Goal: Navigation & Orientation: Find specific page/section

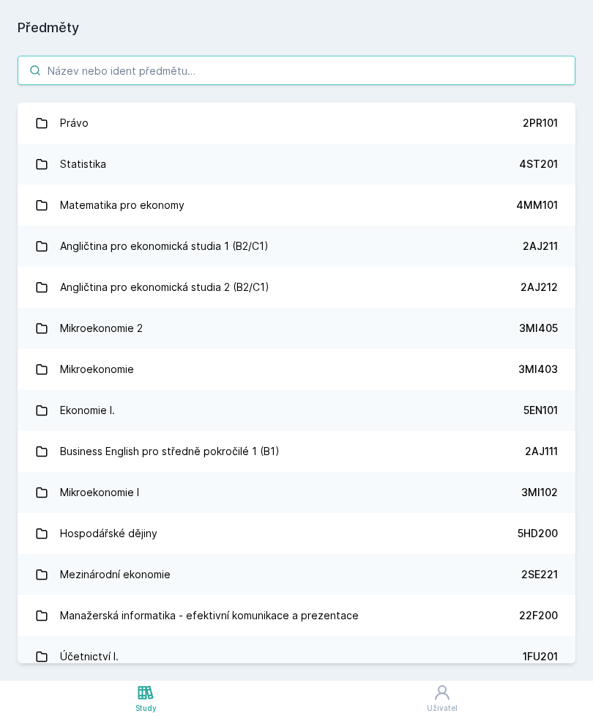
click at [428, 70] on input "search" at bounding box center [297, 70] width 558 height 29
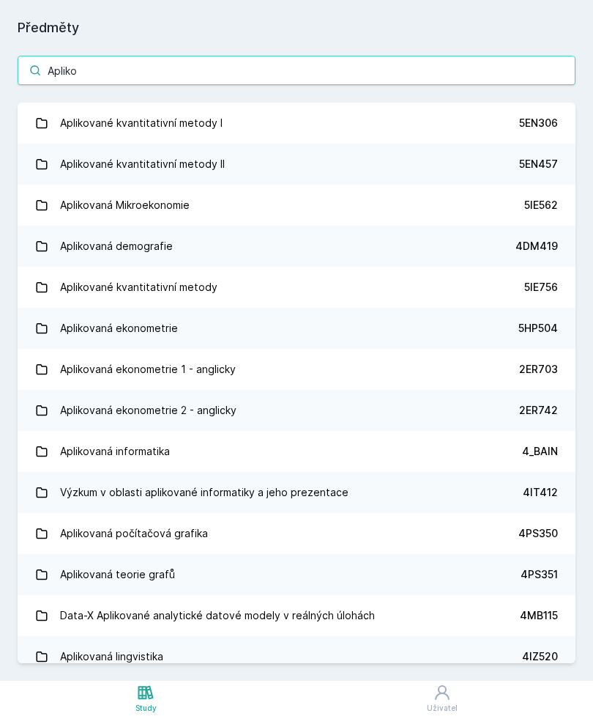
type input "Apliko"
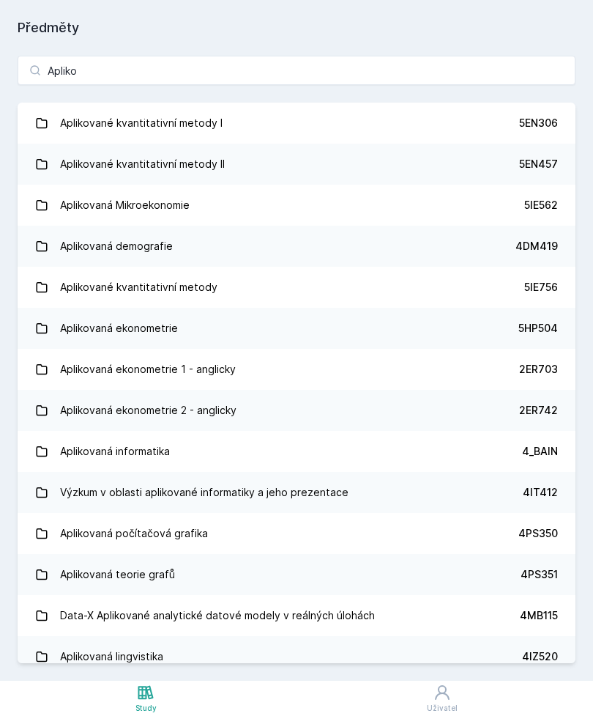
click at [473, 128] on link "Aplikované kvantitativní metody I 5EN306" at bounding box center [297, 123] width 558 height 41
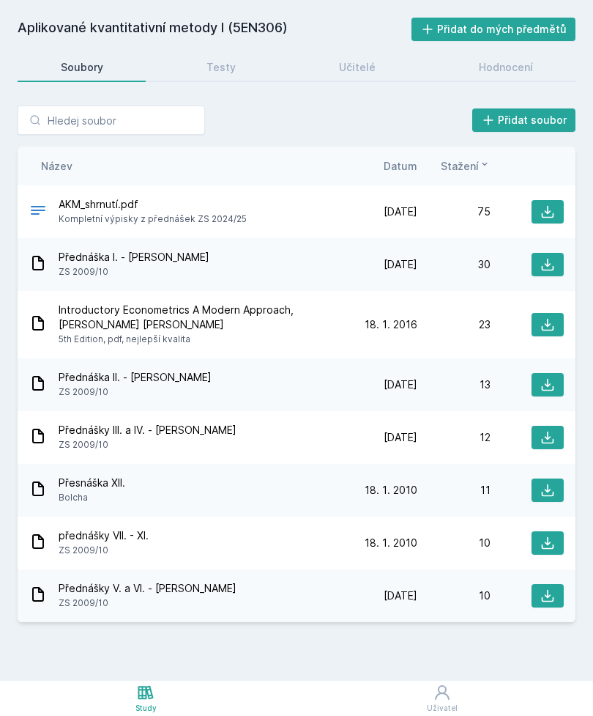
click at [542, 207] on icon at bounding box center [548, 211] width 15 height 15
click at [504, 63] on div "Hodnocení" at bounding box center [506, 67] width 54 height 15
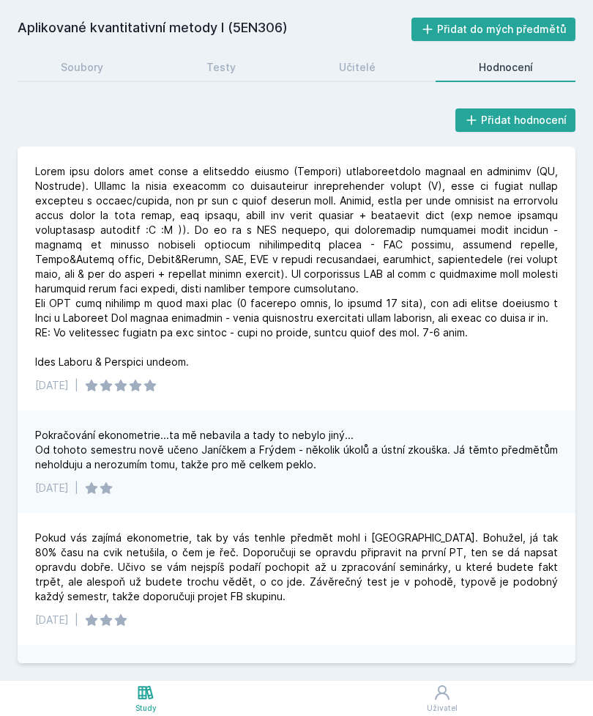
click at [374, 64] on div "Učitelé" at bounding box center [357, 67] width 37 height 15
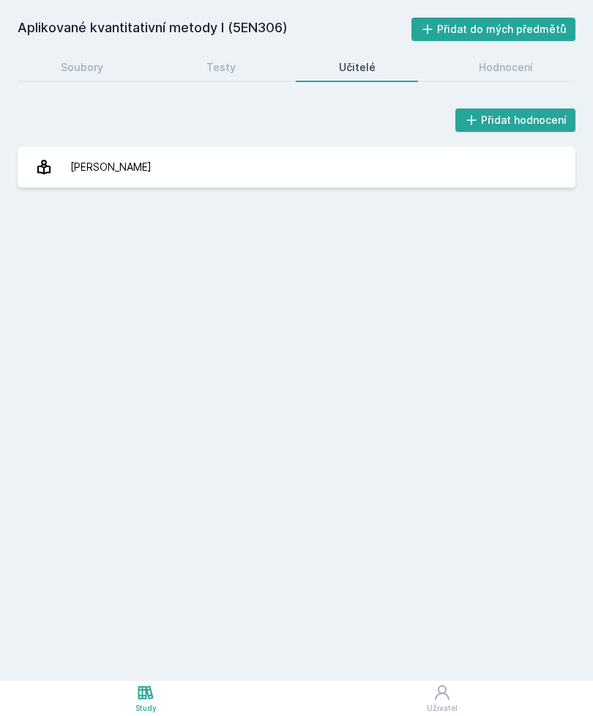
click at [240, 67] on link "Testy" at bounding box center [220, 67] width 115 height 29
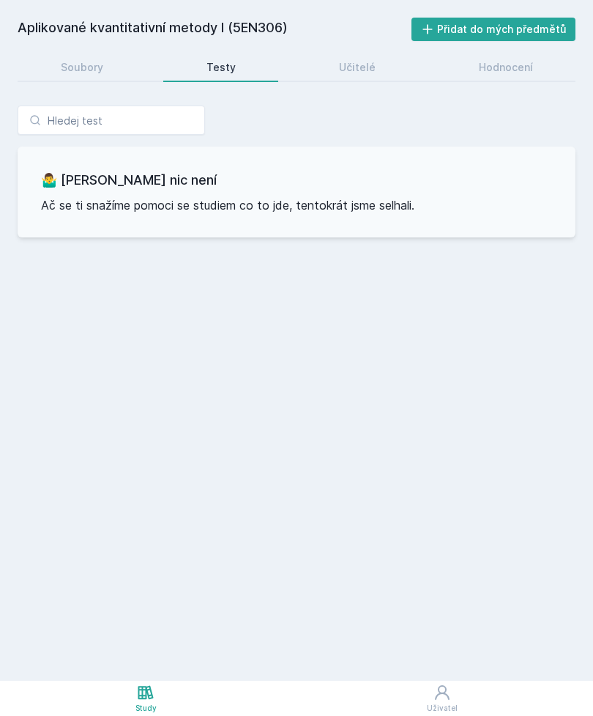
click at [122, 70] on link "Soubory" at bounding box center [82, 67] width 128 height 29
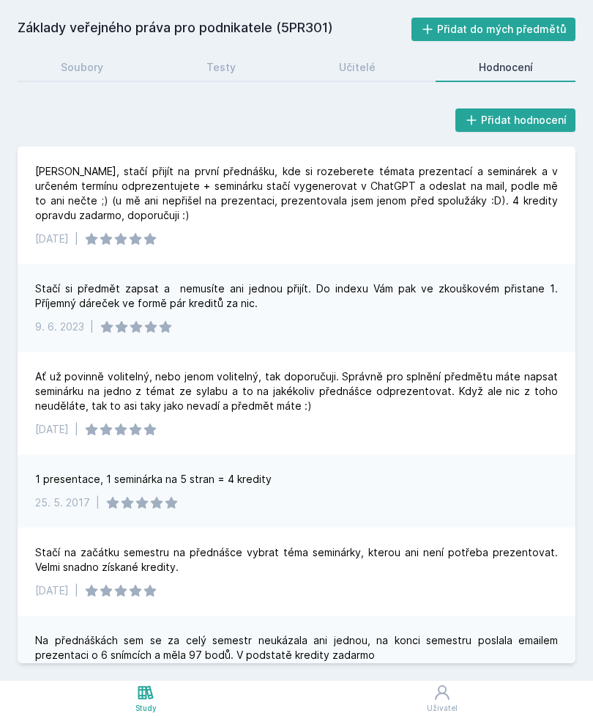
click at [152, 695] on icon at bounding box center [145, 692] width 15 height 14
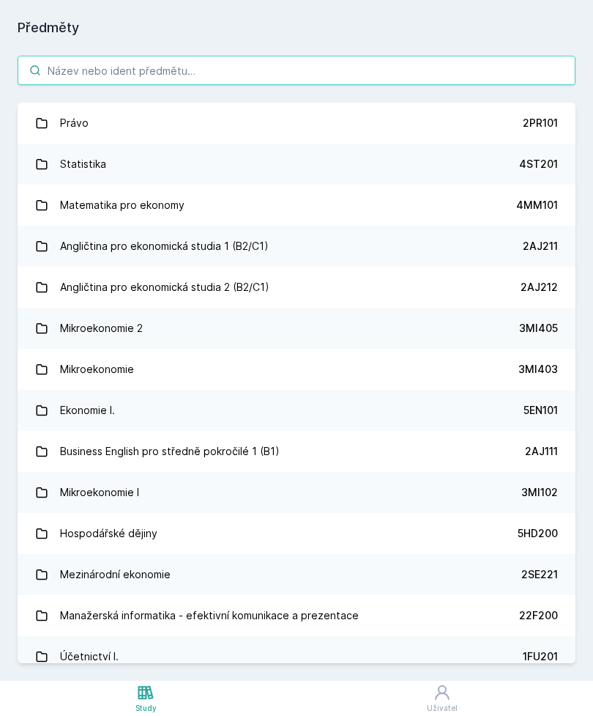
click at [366, 62] on input "search" at bounding box center [297, 70] width 558 height 29
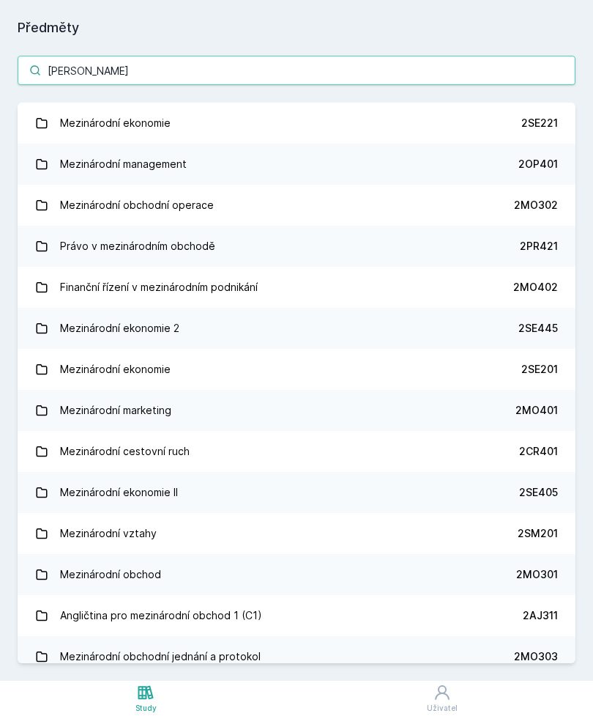
type input "Mezin"
click at [242, 62] on input "Mezin" at bounding box center [297, 70] width 558 height 29
click at [95, 70] on input "Mezin" at bounding box center [297, 70] width 558 height 29
click at [226, 70] on input "Mezin" at bounding box center [297, 70] width 558 height 29
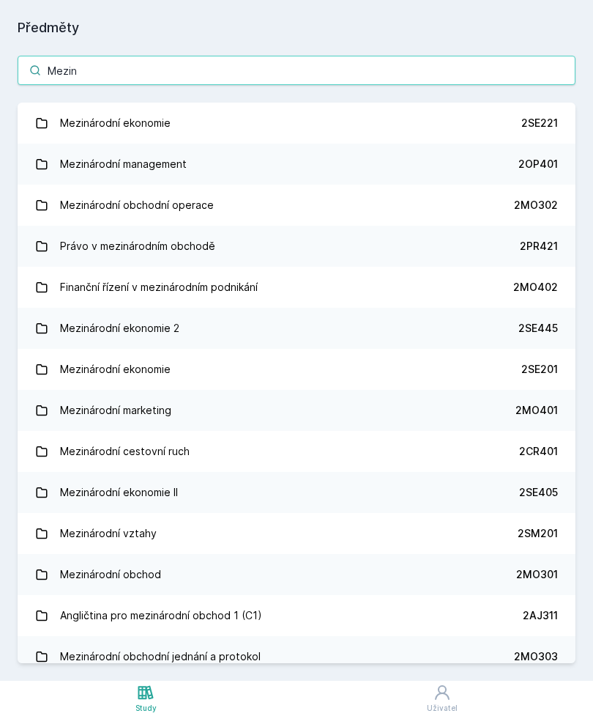
click at [224, 61] on input "Mezin" at bounding box center [297, 70] width 558 height 29
click at [85, 67] on input "Mezin" at bounding box center [297, 70] width 558 height 29
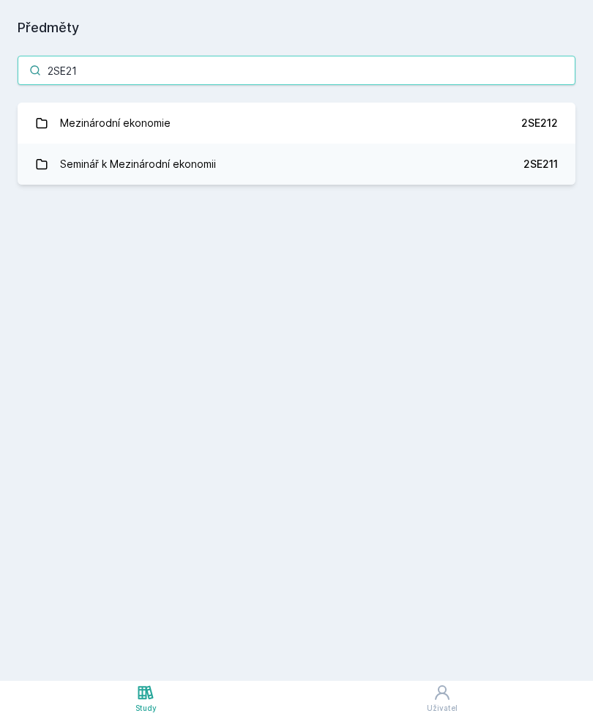
type input "2SE212"
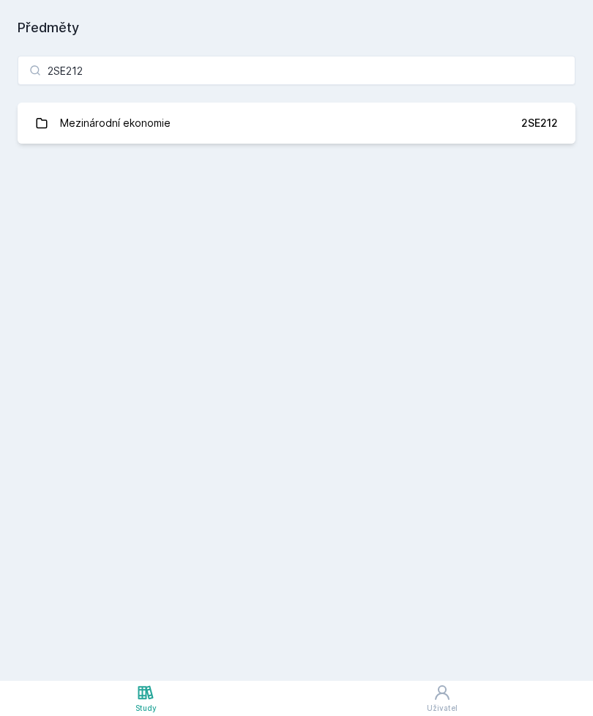
click at [505, 127] on link "Mezinárodní ekonomie 2SE212" at bounding box center [297, 123] width 558 height 41
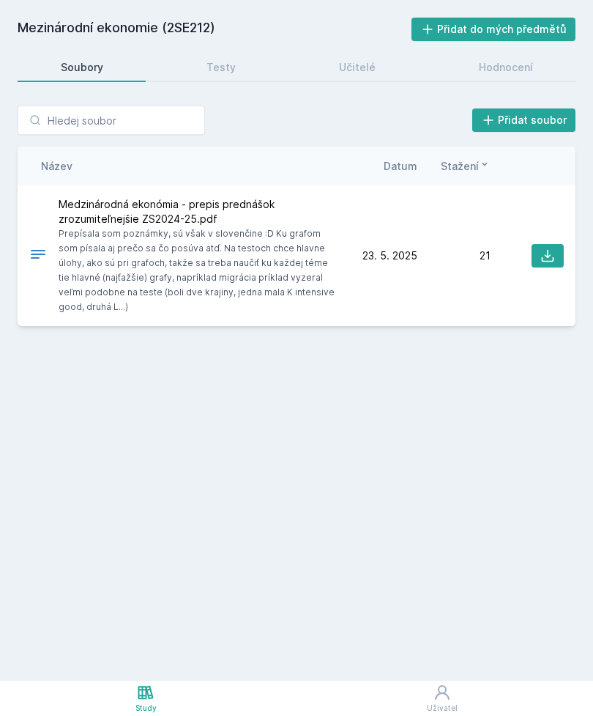
click at [536, 251] on button at bounding box center [548, 255] width 32 height 23
